Goal: Task Accomplishment & Management: Use online tool/utility

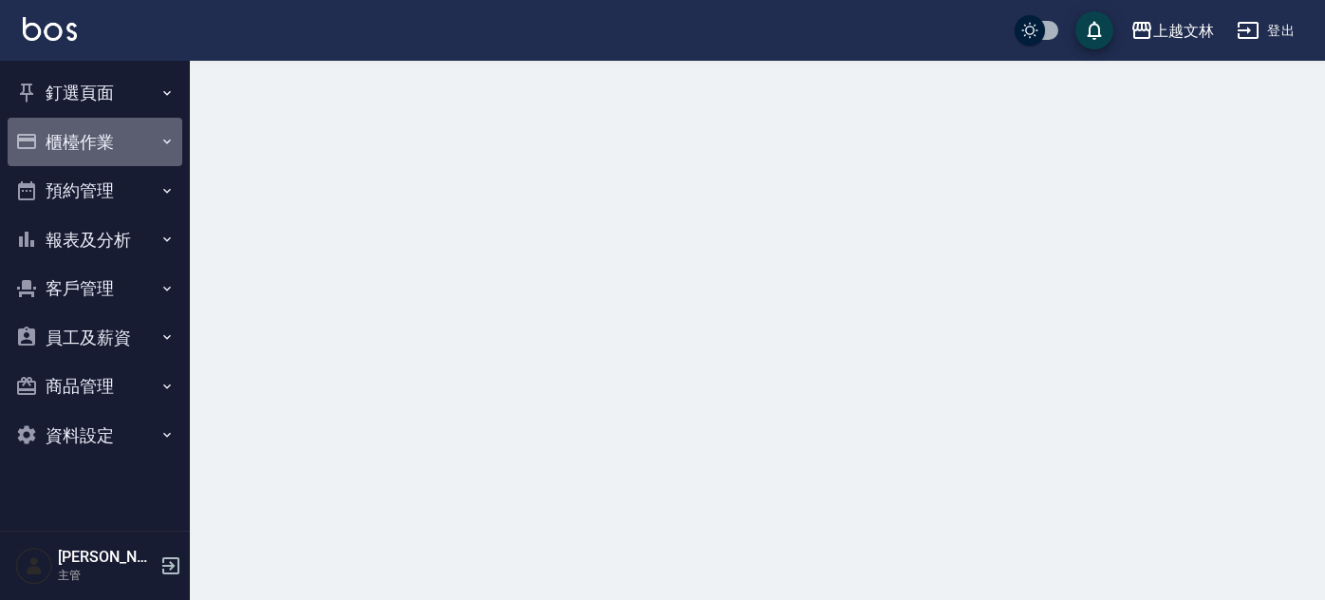
click at [68, 148] on button "櫃檯作業" at bounding box center [95, 142] width 175 height 49
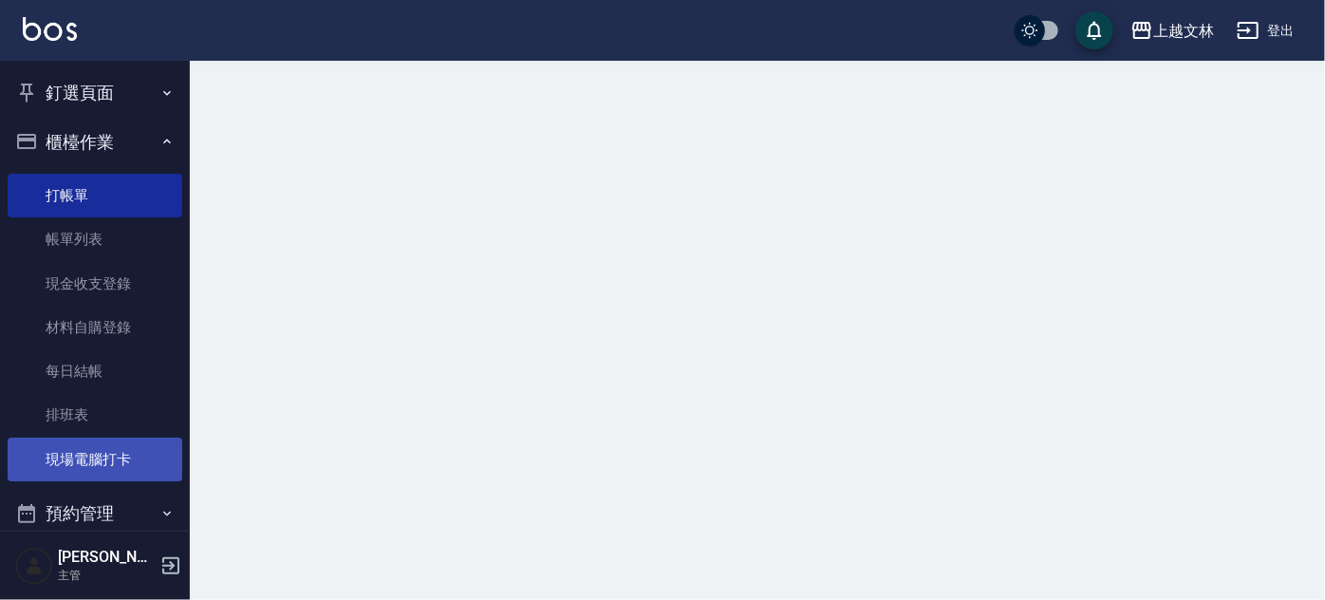
click at [81, 479] on link "現場電腦打卡" at bounding box center [95, 460] width 175 height 44
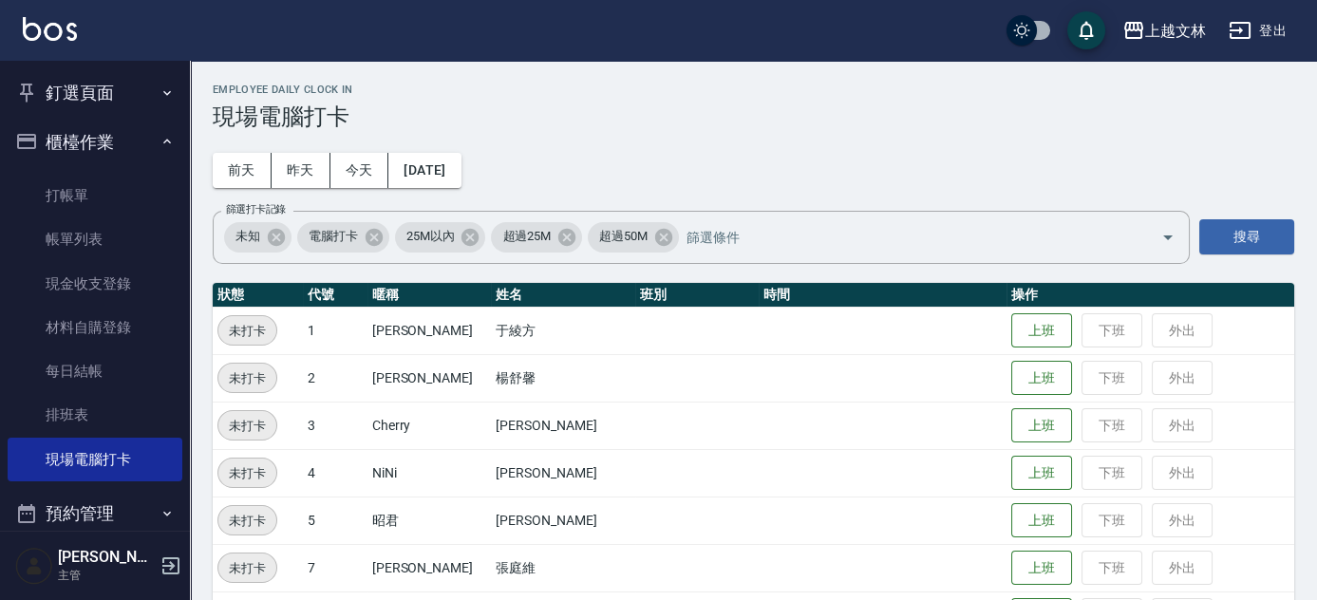
scroll to position [524, 0]
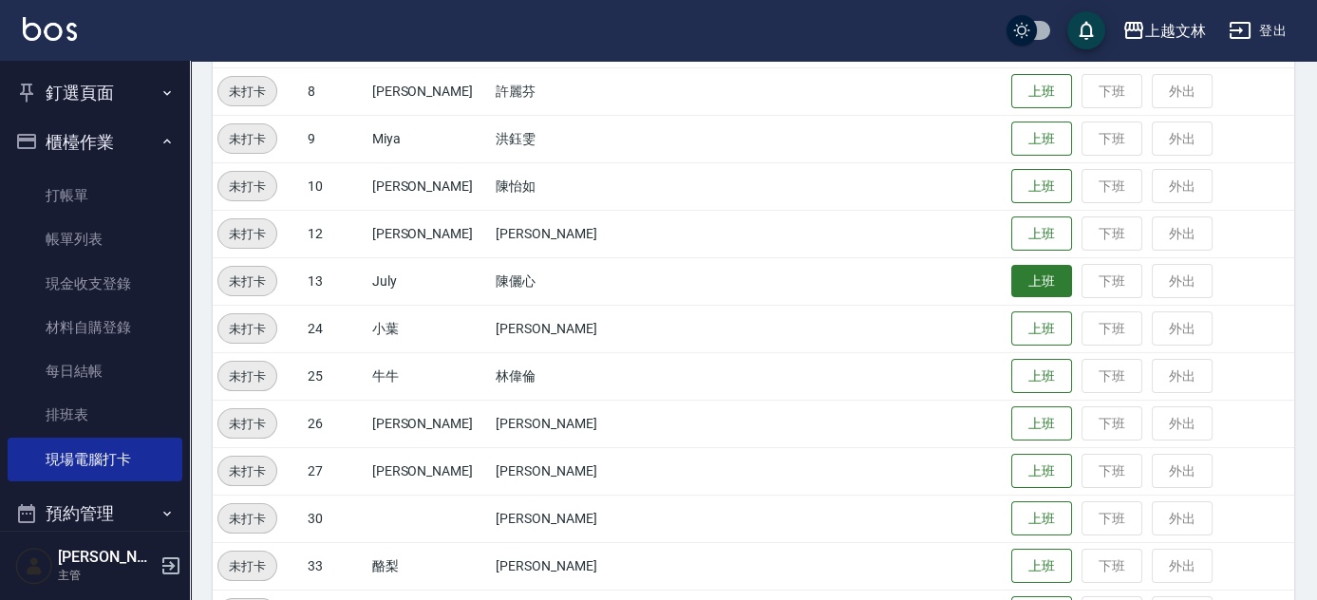
click at [1021, 277] on button "上班" at bounding box center [1041, 281] width 61 height 33
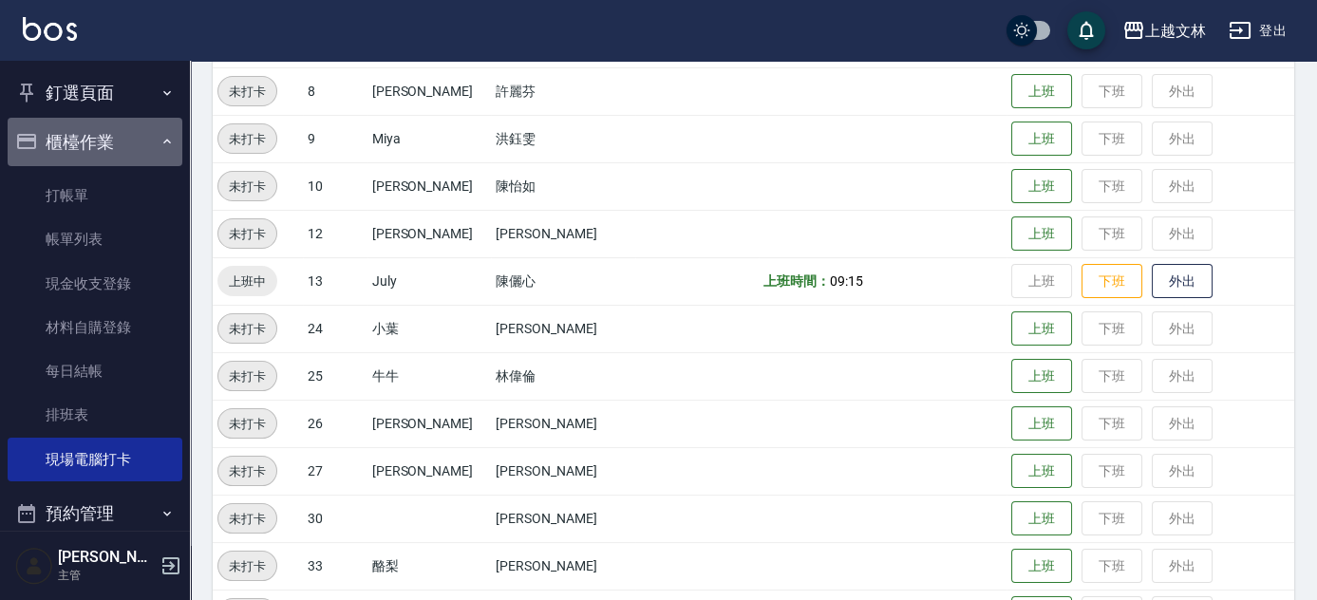
click at [122, 147] on button "櫃檯作業" at bounding box center [95, 142] width 175 height 49
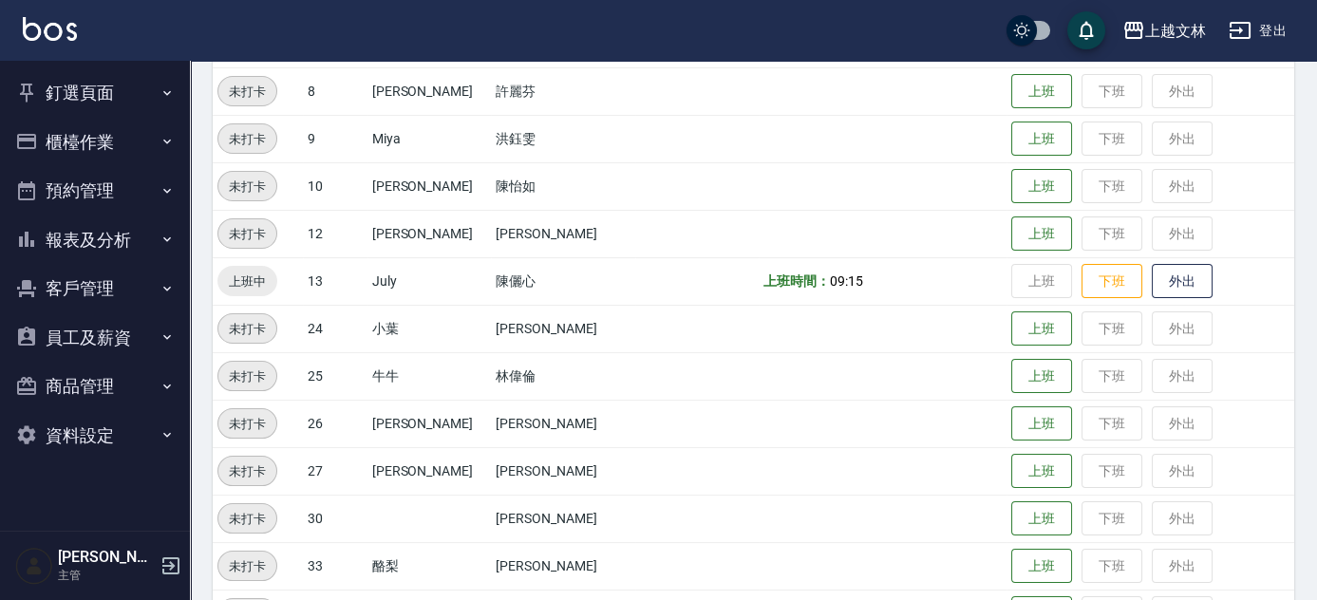
click at [165, 344] on icon "button" at bounding box center [167, 336] width 15 height 15
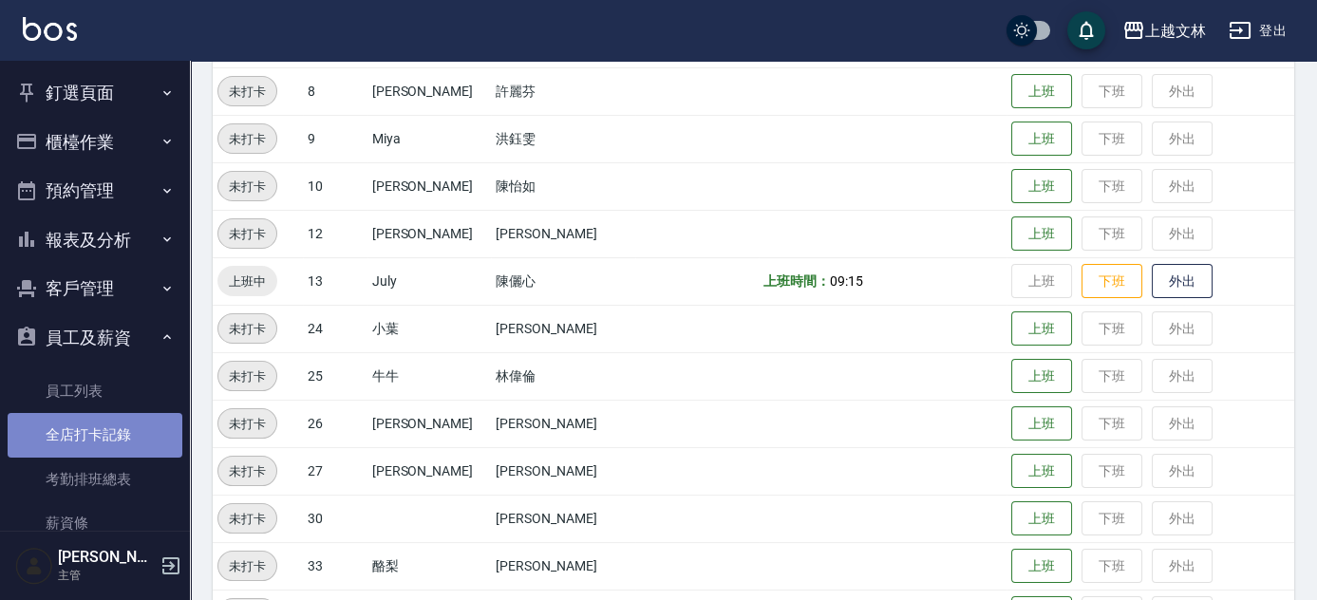
click at [166, 442] on link "全店打卡記錄" at bounding box center [95, 435] width 175 height 44
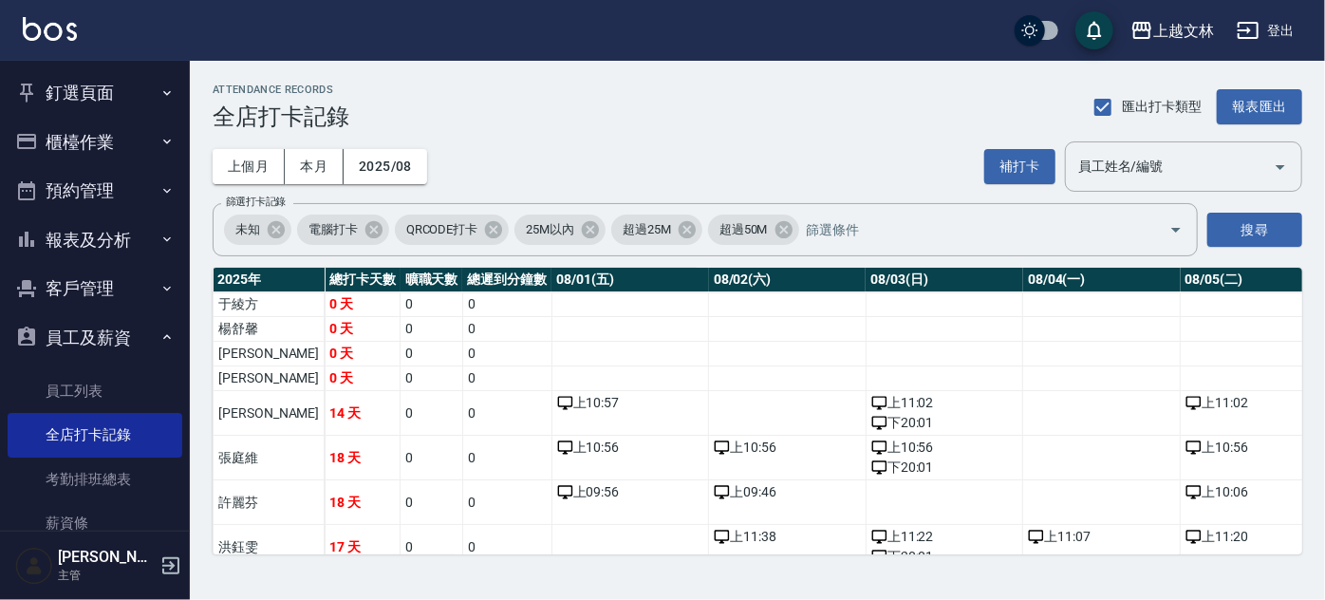
click at [1324, 488] on div "ATTENDANCE RECORDS 全店打卡記錄 匯出打卡類型 報表匯出 上個月 本月 2025/08 補打卡 員工姓名/編號 員工姓名/編號 篩選打卡記錄…" at bounding box center [758, 319] width 1136 height 516
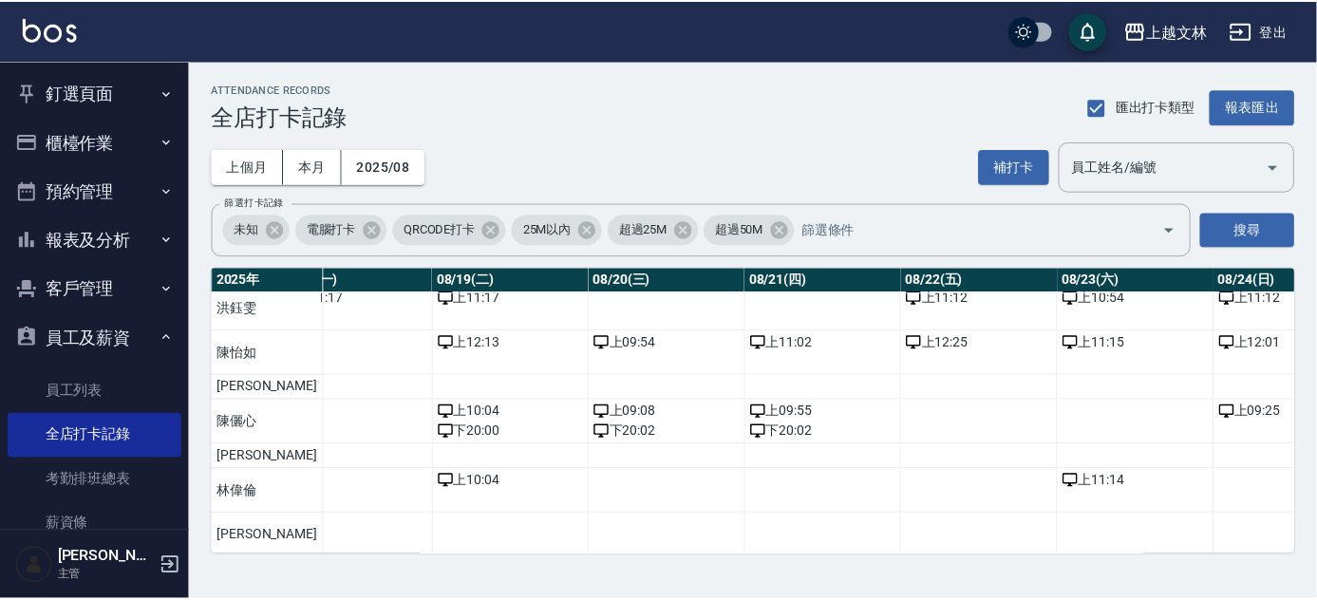
scroll to position [239, 3204]
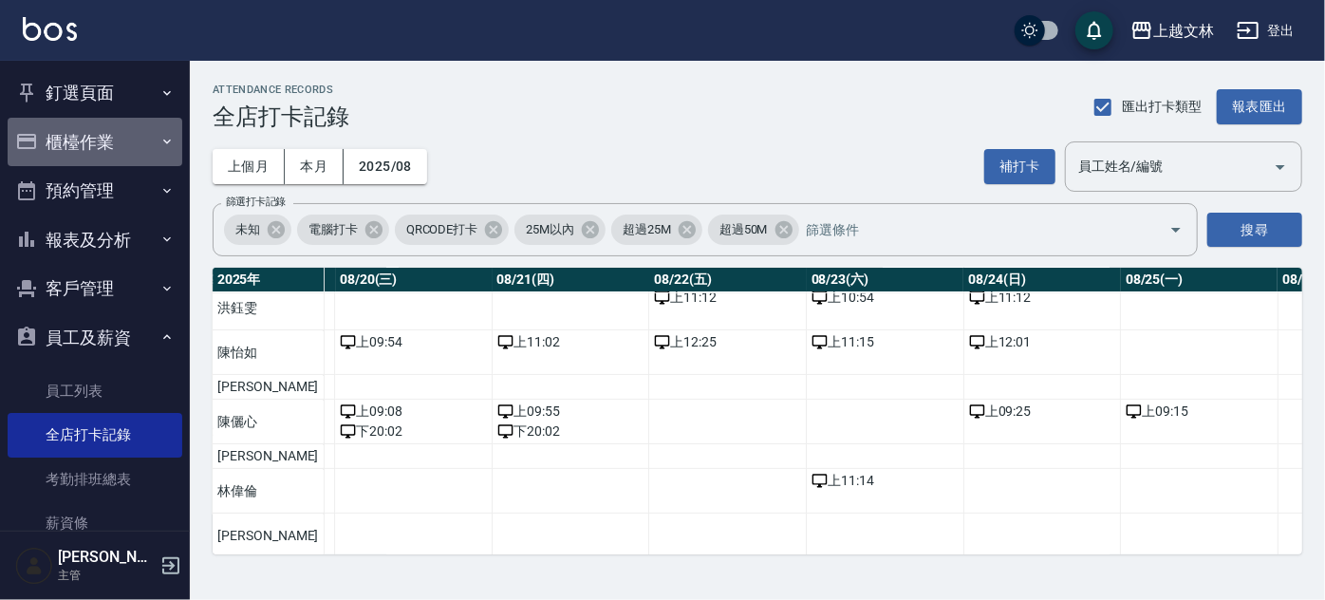
click at [140, 127] on button "櫃檯作業" at bounding box center [95, 142] width 175 height 49
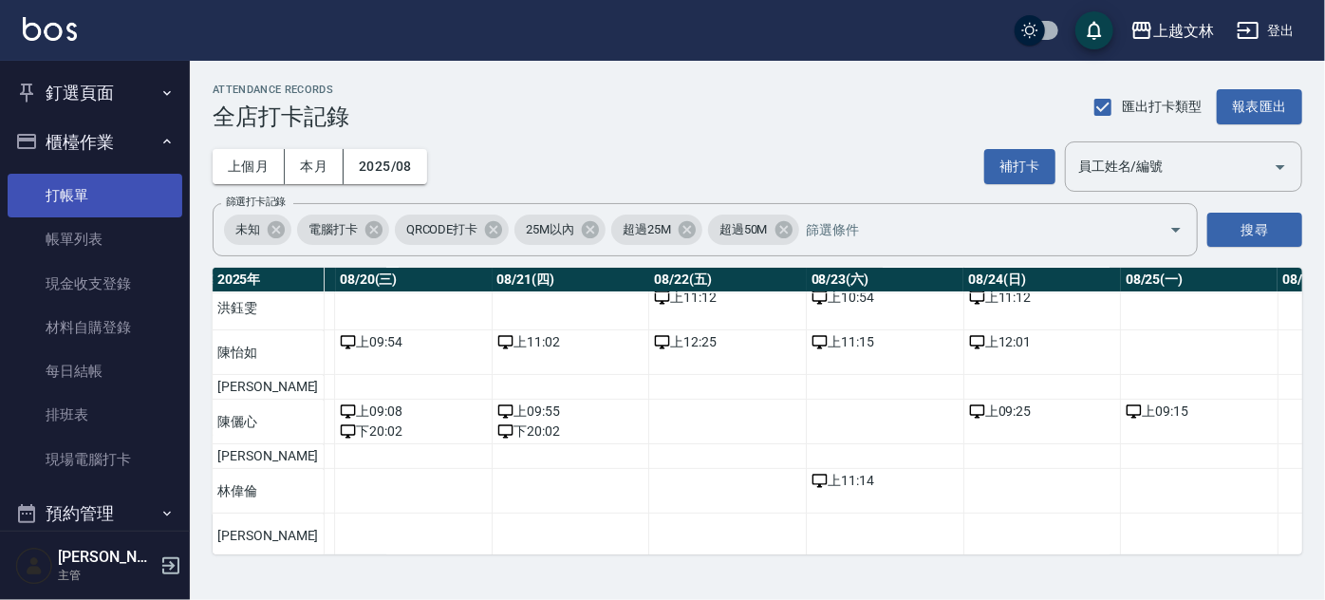
click at [122, 184] on link "打帳單" at bounding box center [95, 196] width 175 height 44
